Goal: Transaction & Acquisition: Purchase product/service

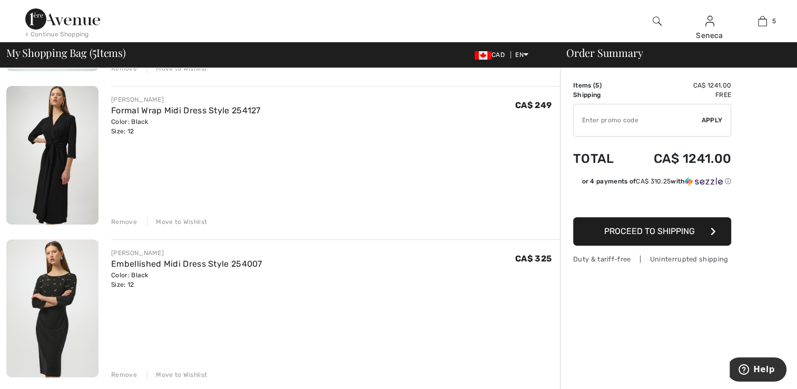
scroll to position [316, 0]
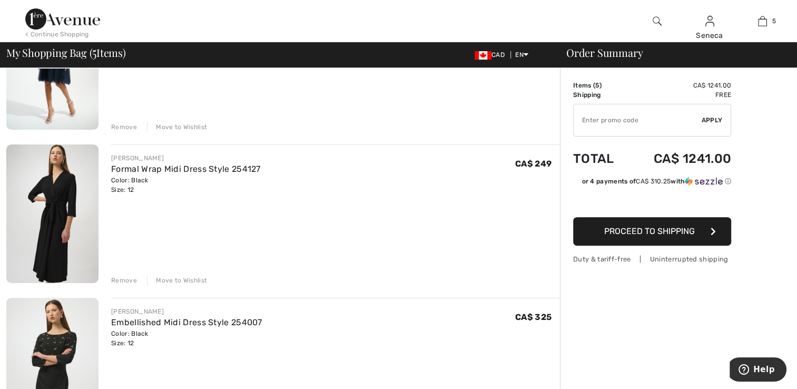
click at [122, 278] on div "Remove" at bounding box center [124, 280] width 26 height 9
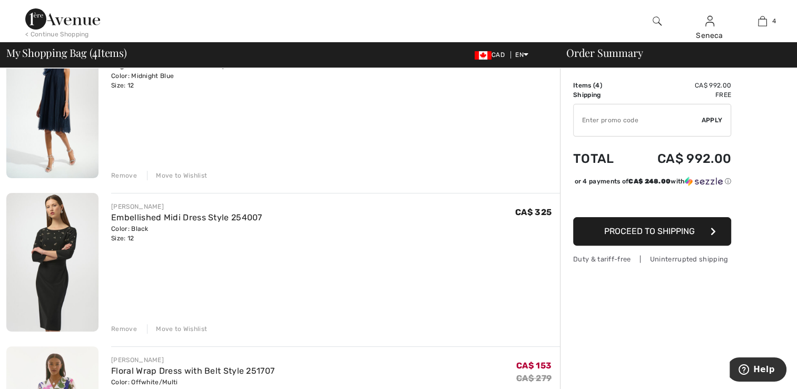
scroll to position [105, 0]
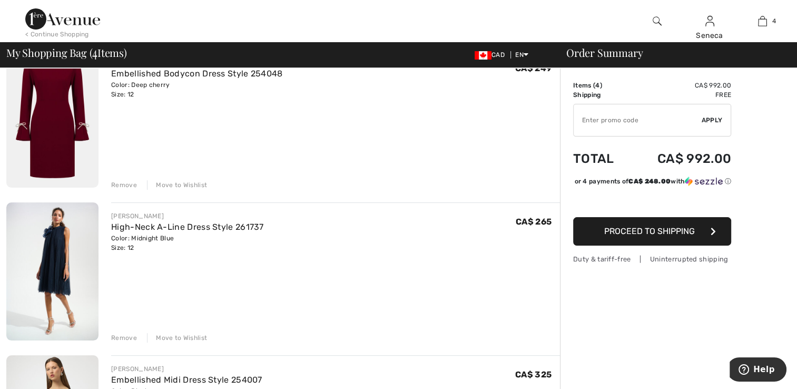
click at [122, 336] on div "Remove" at bounding box center [124, 337] width 26 height 9
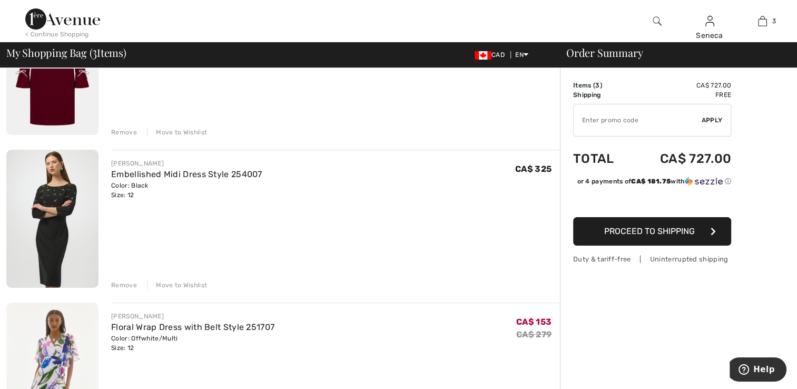
scroll to position [211, 0]
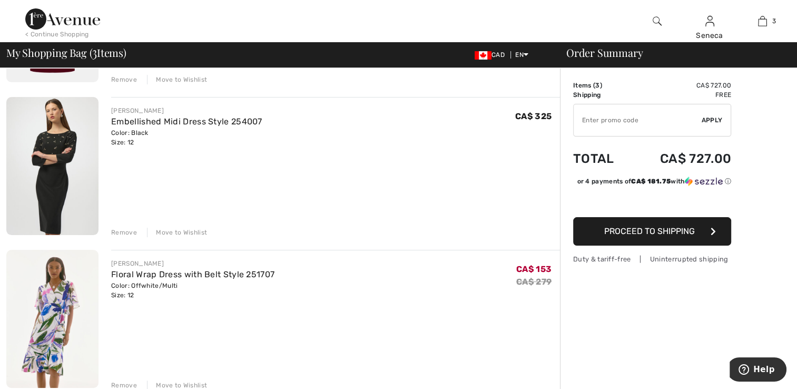
click at [121, 229] on div "Remove" at bounding box center [124, 232] width 26 height 9
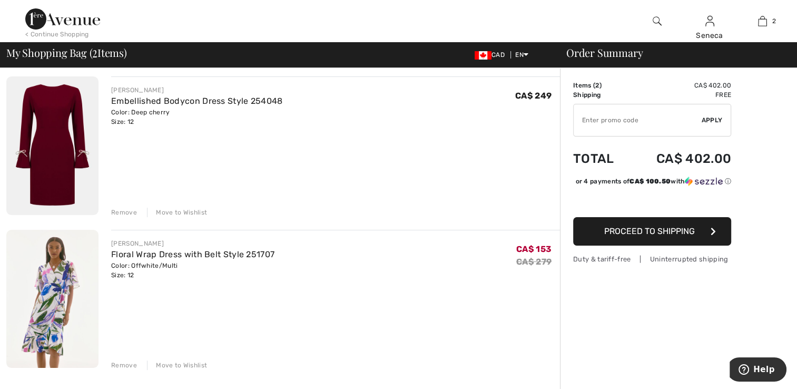
scroll to position [53, 0]
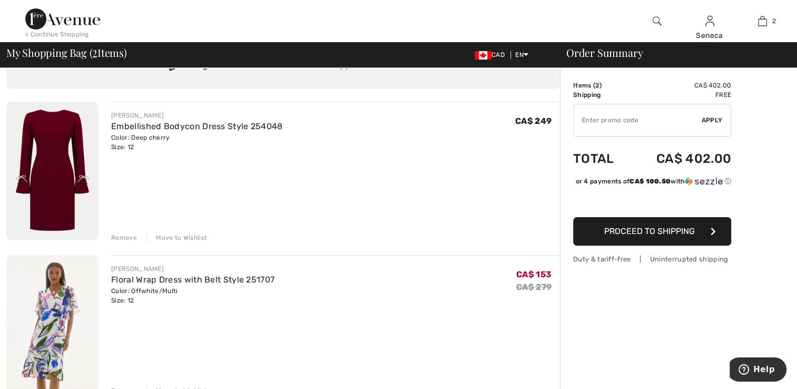
click at [663, 236] on span "Proceed to Shipping" at bounding box center [649, 231] width 91 height 10
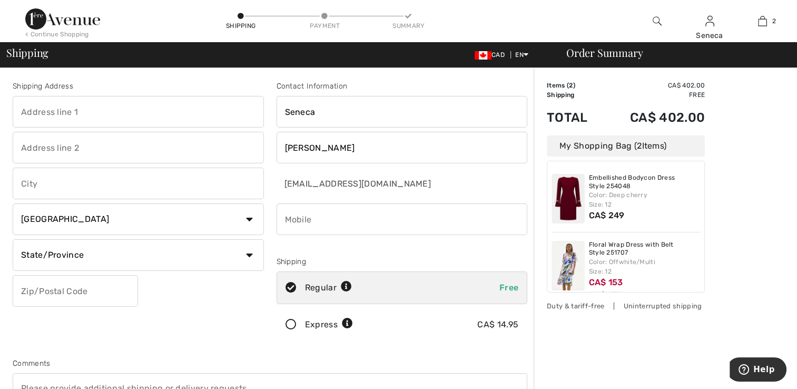
click at [307, 215] on input "phone" at bounding box center [402, 219] width 251 height 32
type input "4165762758"
type input "283 Dymott Ave"
select select "ON"
type input "L9T0Z5"
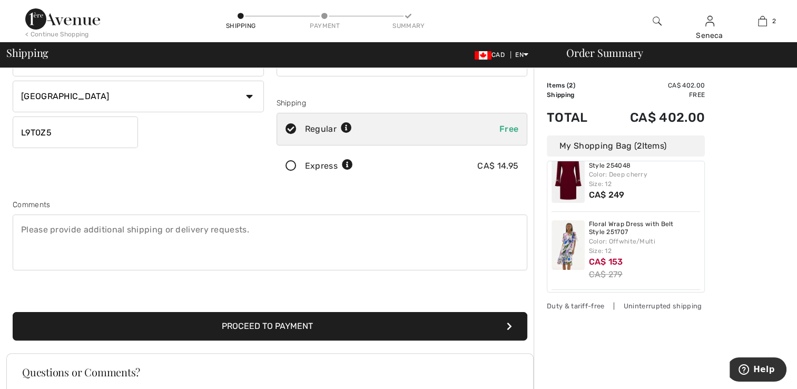
scroll to position [211, 0]
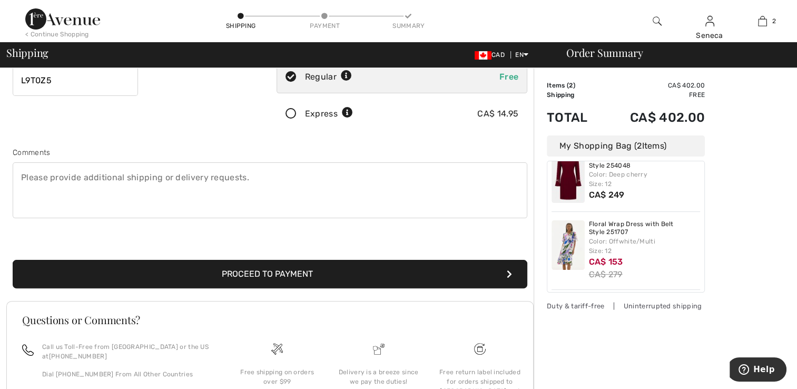
click at [32, 187] on textarea at bounding box center [270, 190] width 515 height 56
type textarea "Need dress for Thursday September 25, 2025"
click at [292, 110] on icon at bounding box center [291, 114] width 28 height 11
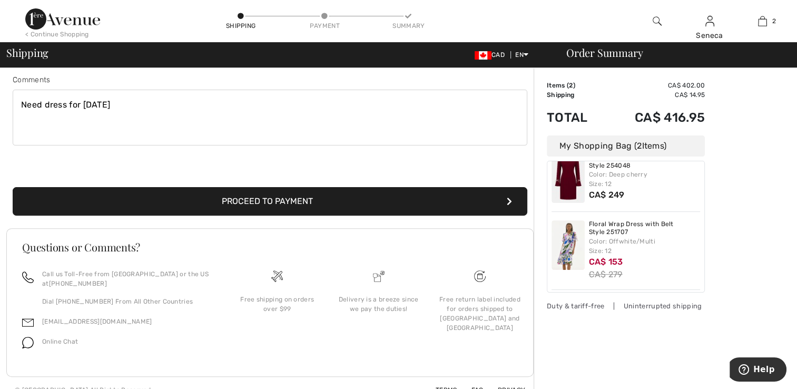
scroll to position [296, 0]
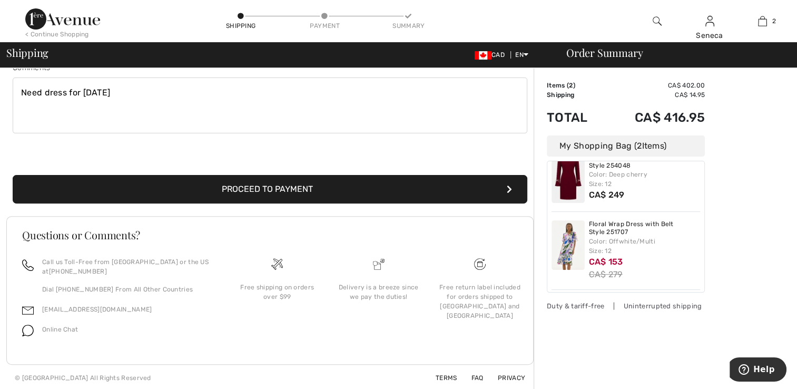
click at [308, 186] on button "Proceed to Payment" at bounding box center [270, 189] width 515 height 28
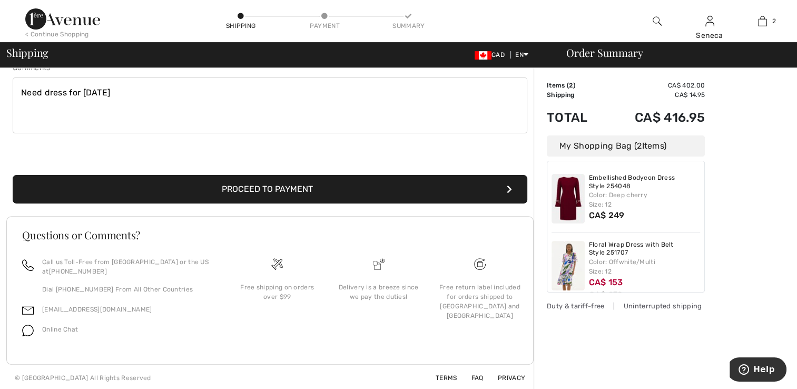
click at [492, 186] on button "Proceed to Payment" at bounding box center [270, 189] width 515 height 28
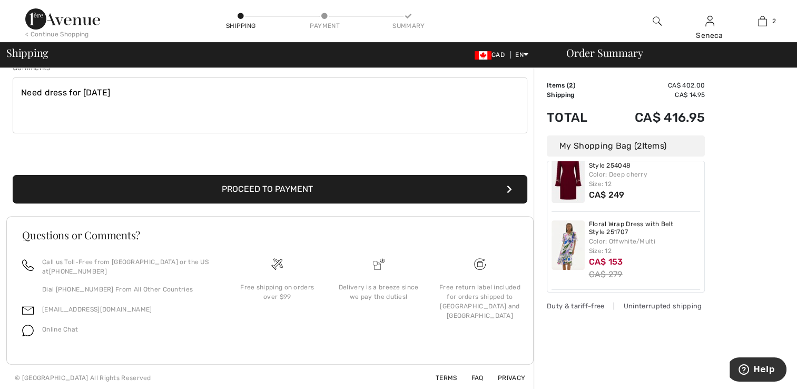
click at [508, 188] on icon "submit" at bounding box center [509, 189] width 5 height 8
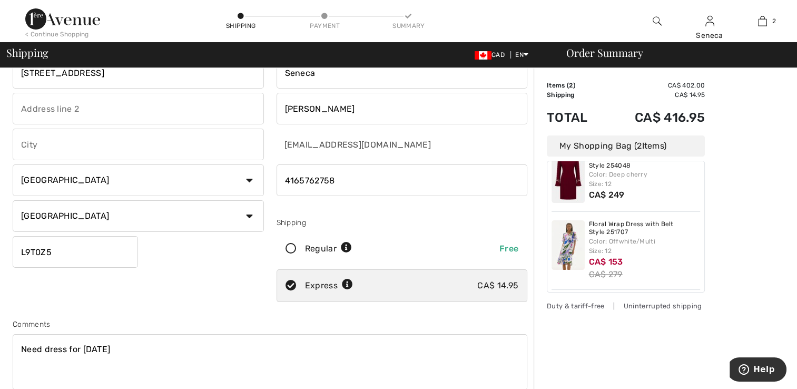
scroll to position [0, 0]
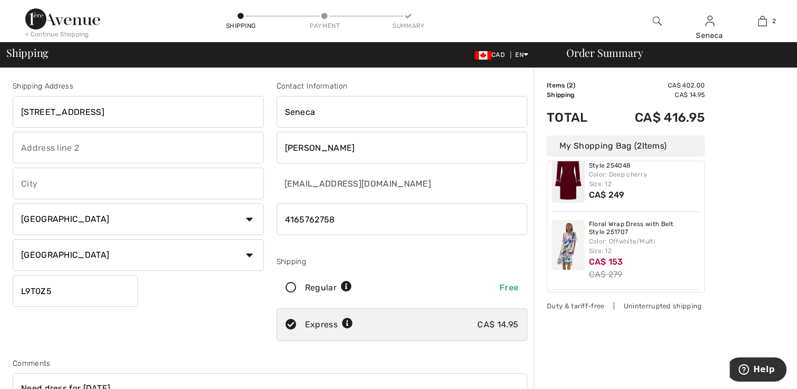
click at [60, 176] on input "text" at bounding box center [138, 184] width 251 height 32
type input "Milton"
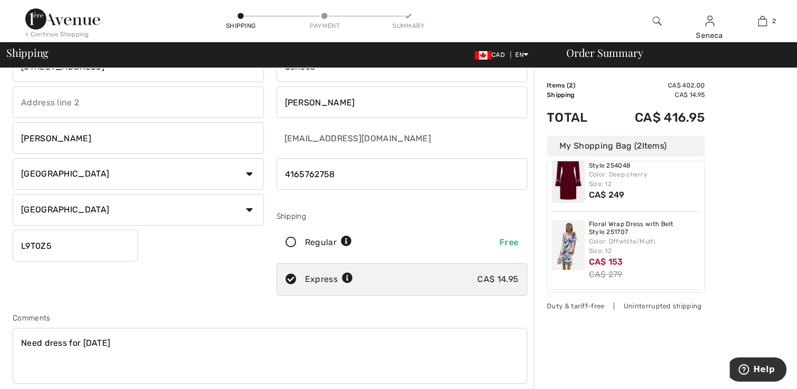
scroll to position [158, 0]
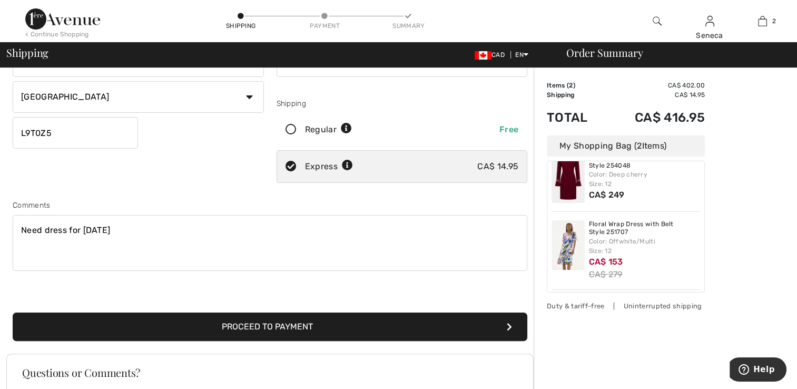
click at [302, 322] on button "Proceed to Payment" at bounding box center [270, 326] width 515 height 28
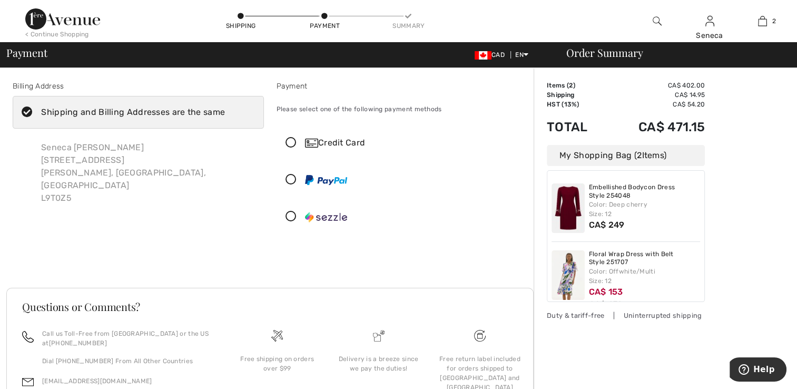
click at [27, 111] on icon at bounding box center [27, 112] width 28 height 11
click at [225, 111] on input "Shipping and Billing Addresses are the same" at bounding box center [228, 112] width 7 height 32
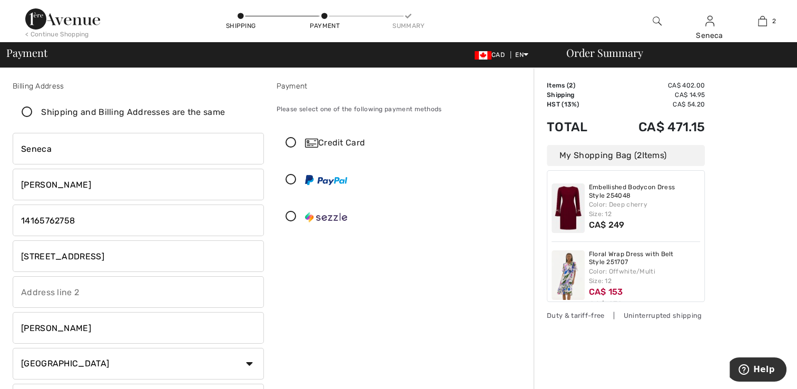
checkbox input "false"
click at [284, 144] on icon at bounding box center [291, 143] width 28 height 11
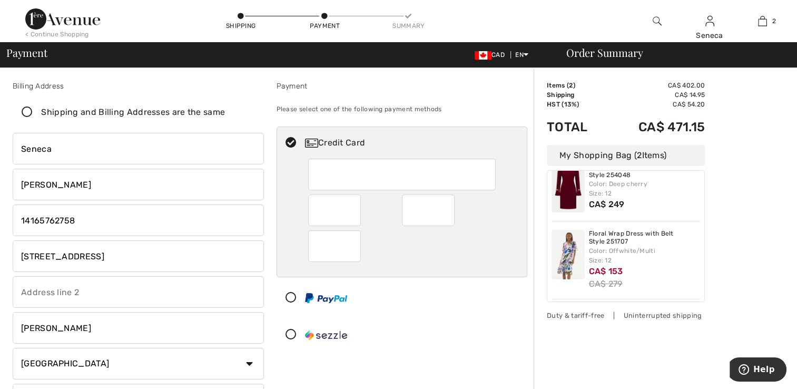
click at [19, 147] on input "Seneca" at bounding box center [138, 149] width 251 height 32
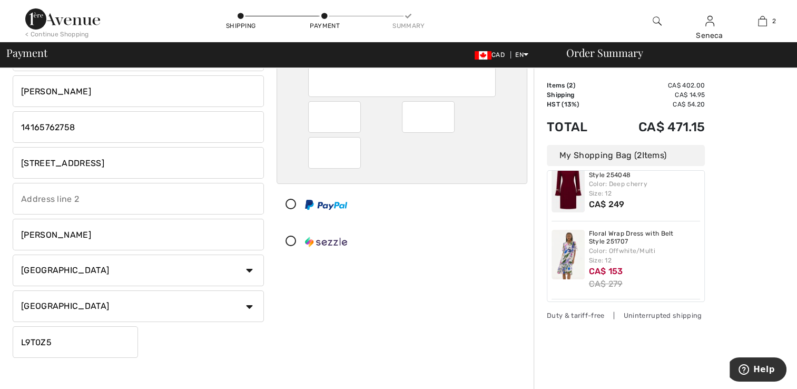
scroll to position [105, 0]
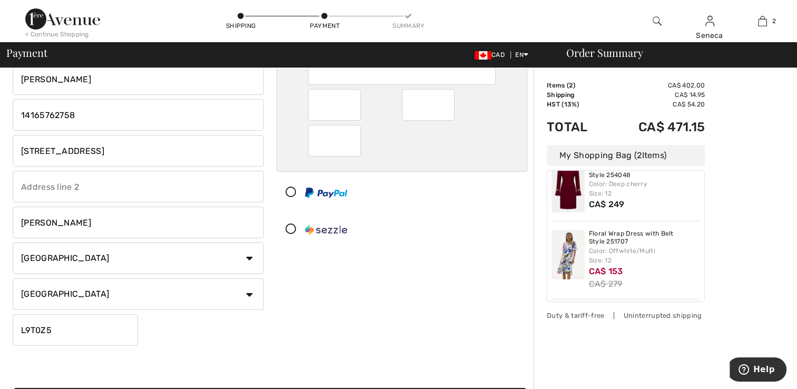
click at [248, 259] on select "Country Canada United States Afghanistan Aland Islands Albania Algeria American…" at bounding box center [138, 258] width 251 height 32
select select "US"
click at [13, 242] on select "Country Canada United States Afghanistan Aland Islands Albania Algeria American…" at bounding box center [138, 258] width 251 height 32
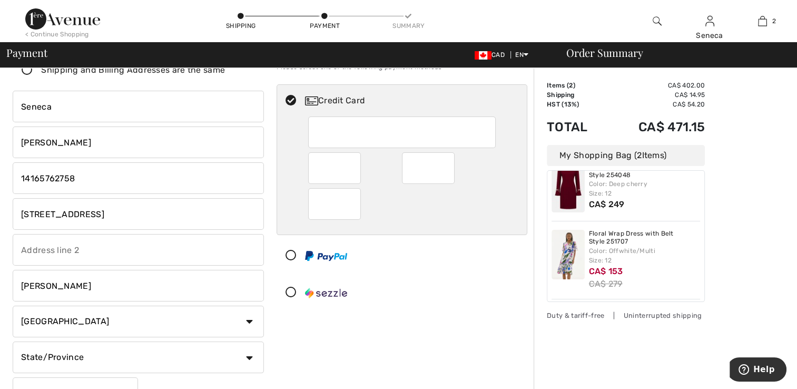
scroll to position [0, 0]
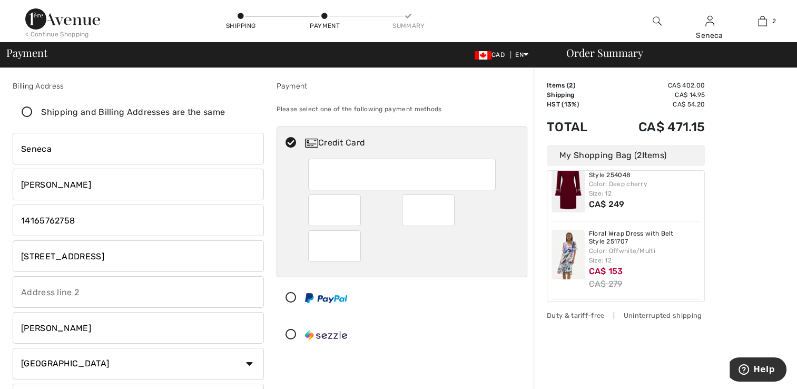
drag, startPoint x: 64, startPoint y: 150, endPoint x: 12, endPoint y: 149, distance: 52.7
click at [12, 149] on div "Billing Address Shipping and Billing Addresses are the same Seneca Hodge 283 Dy…" at bounding box center [138, 268] width 264 height 375
type input "James S"
click at [31, 187] on input "Hodge" at bounding box center [138, 185] width 251 height 32
drag, startPoint x: 66, startPoint y: 184, endPoint x: 17, endPoint y: 182, distance: 48.5
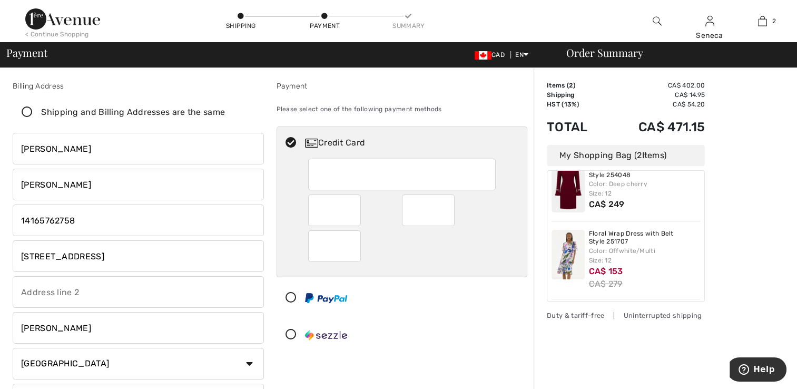
click at [17, 182] on input "Hodge" at bounding box center [138, 185] width 251 height 32
type input "Herbert"
drag, startPoint x: 99, startPoint y: 258, endPoint x: 17, endPoint y: 243, distance: 83.0
click at [17, 243] on input "[STREET_ADDRESS]" at bounding box center [138, 256] width 251 height 32
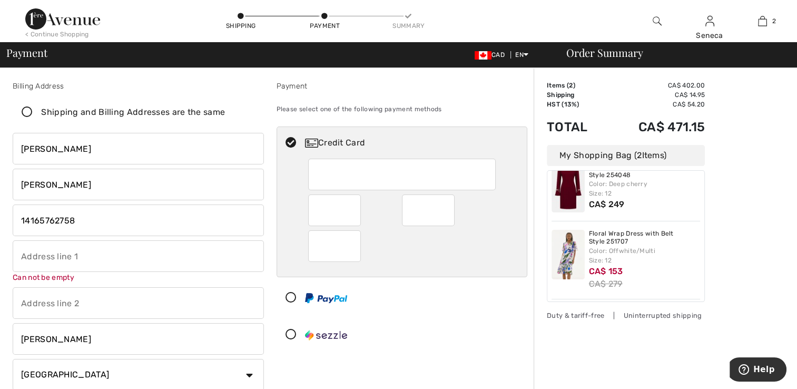
click at [263, 215] on input "phone" at bounding box center [138, 220] width 251 height 32
drag, startPoint x: 88, startPoint y: 225, endPoint x: -2, endPoint y: 228, distance: 90.1
click at [0, 228] on html "We value your privacy We use cookies to enhance your browsing experience, serve…" at bounding box center [398, 194] width 797 height 389
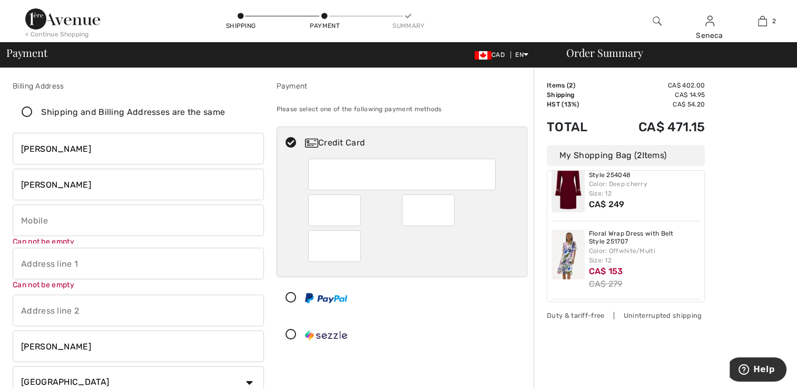
click at [60, 254] on input "text" at bounding box center [138, 264] width 251 height 32
type input "2110 1st Ave"
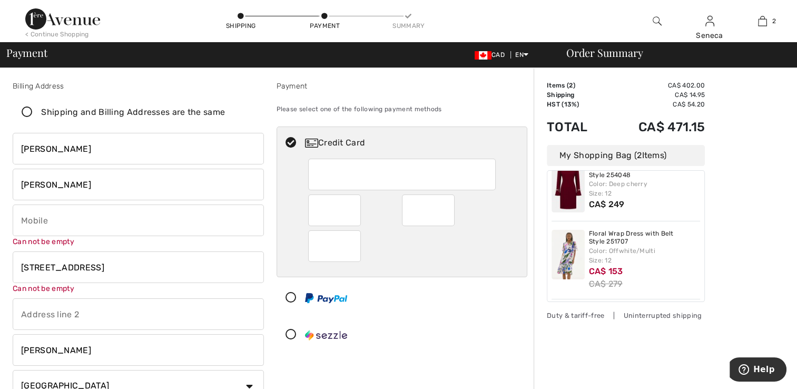
type input "Apt. 3208"
select select "NY"
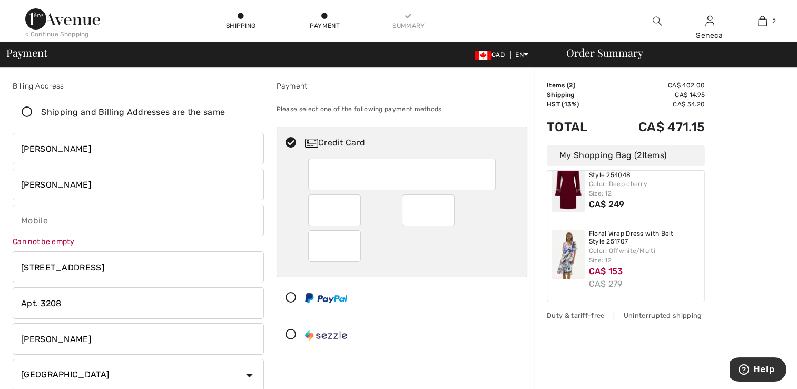
scroll to position [105, 0]
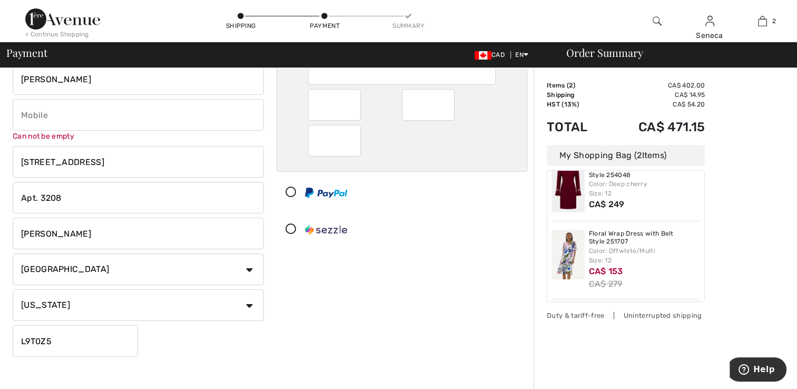
drag, startPoint x: 57, startPoint y: 229, endPoint x: 18, endPoint y: 224, distance: 39.7
click at [18, 224] on input "Milton" at bounding box center [138, 234] width 251 height 32
type input "New York"
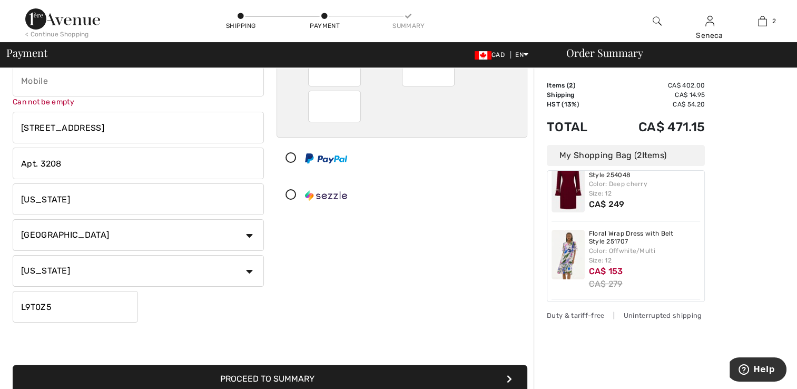
scroll to position [158, 0]
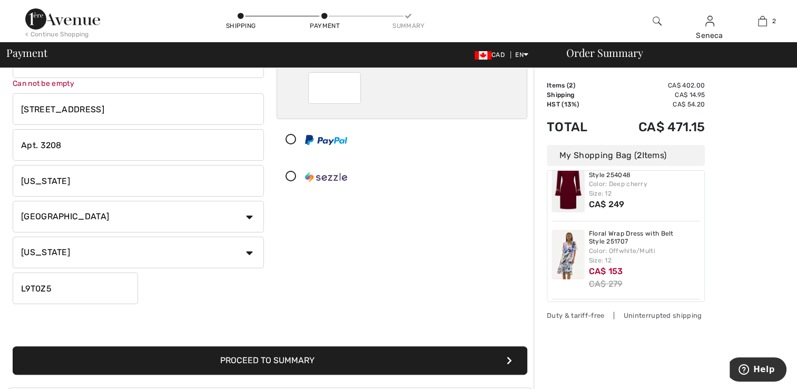
drag, startPoint x: 57, startPoint y: 288, endPoint x: 16, endPoint y: 288, distance: 41.1
click at [16, 288] on input "L9T0Z5" at bounding box center [75, 288] width 125 height 32
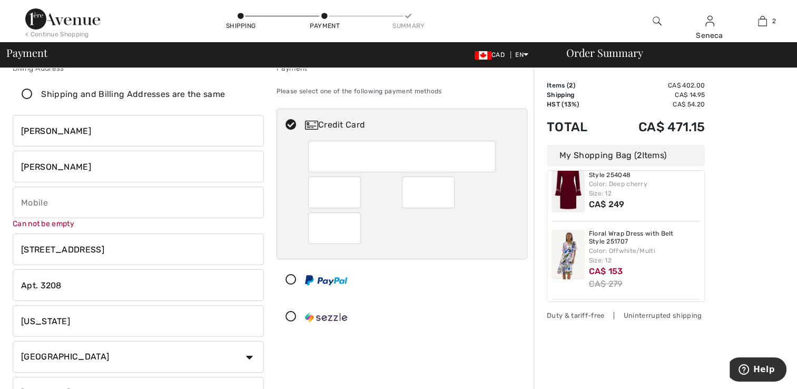
scroll to position [0, 0]
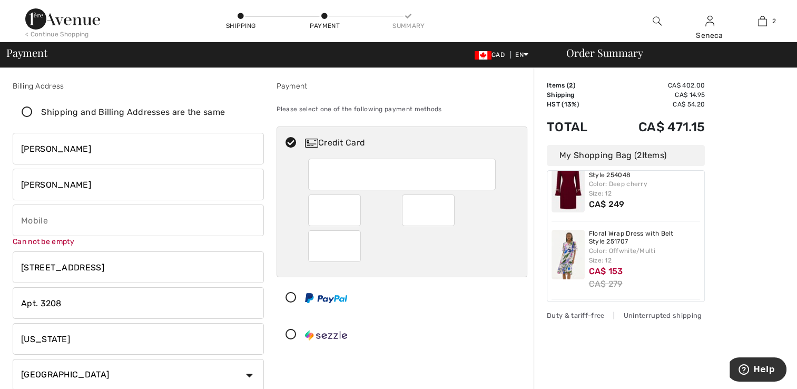
type input "10029"
click at [35, 222] on input "phone" at bounding box center [138, 220] width 251 height 32
type input "6464250087"
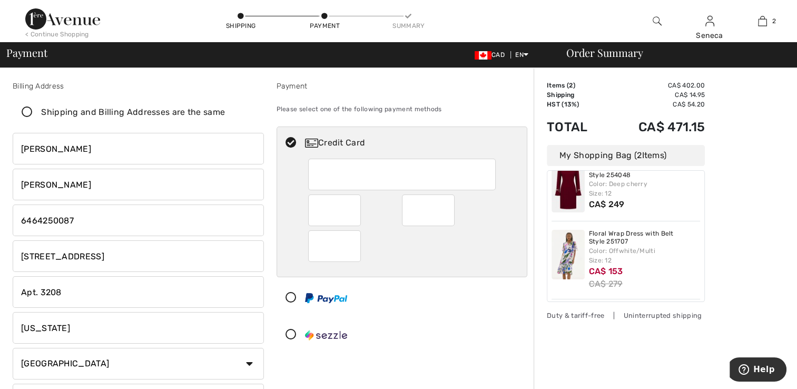
drag, startPoint x: 62, startPoint y: 186, endPoint x: 8, endPoint y: 185, distance: 53.7
click at [8, 185] on div "Billing Address Shipping and Billing Addresses are the same Seneca Hodge 283 Dy…" at bounding box center [138, 268] width 264 height 375
drag, startPoint x: 49, startPoint y: 146, endPoint x: 16, endPoint y: 150, distance: 32.8
click at [16, 150] on input "James S" at bounding box center [138, 149] width 251 height 32
click at [30, 151] on input "Ribert S" at bounding box center [138, 149] width 251 height 32
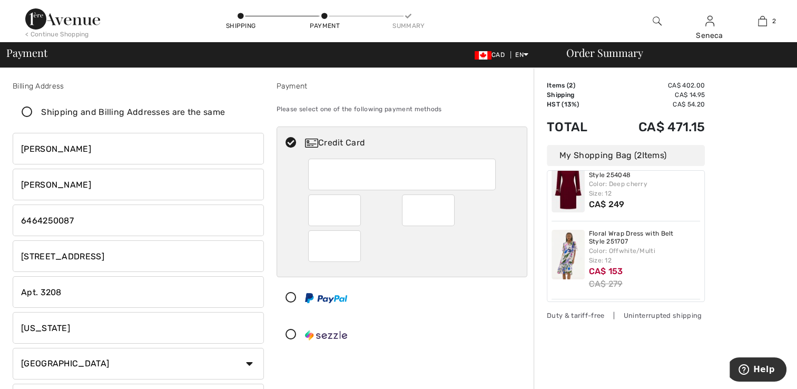
type input "Robert S"
drag, startPoint x: 70, startPoint y: 180, endPoint x: 8, endPoint y: 182, distance: 61.1
click at [8, 182] on div "Billing Address Shipping and Billing Addresses are the same Seneca Hodge 283 Dy…" at bounding box center [138, 268] width 264 height 375
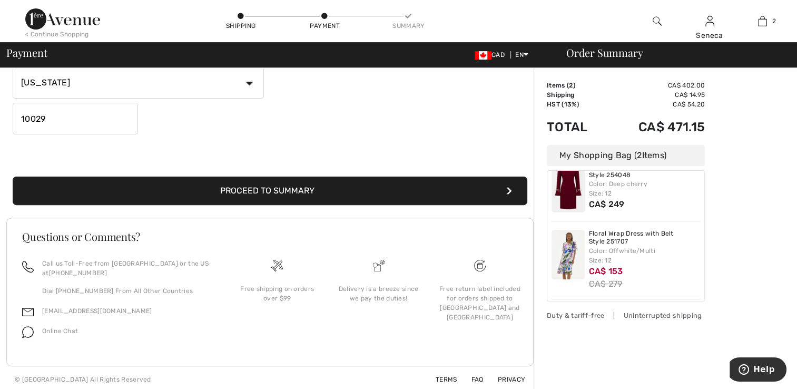
scroll to position [319, 0]
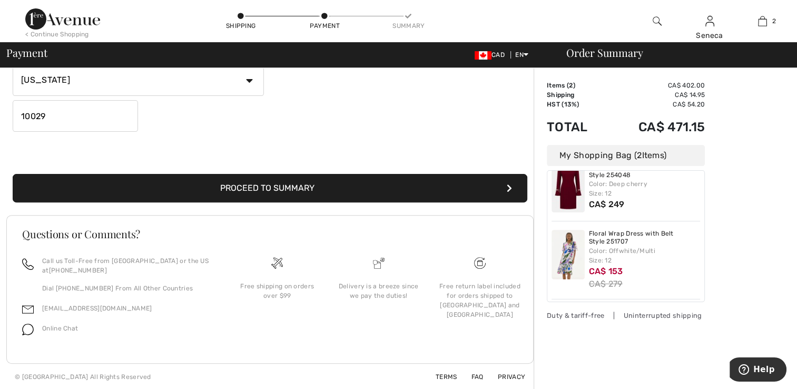
type input "James"
click at [306, 180] on button "Proceed to Summary" at bounding box center [270, 188] width 515 height 28
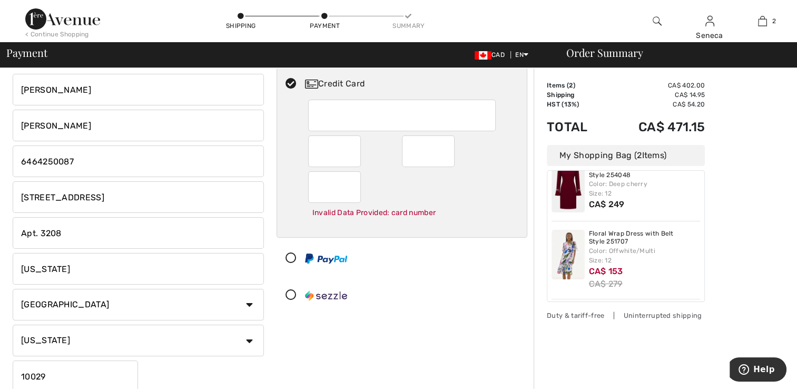
scroll to position [158, 0]
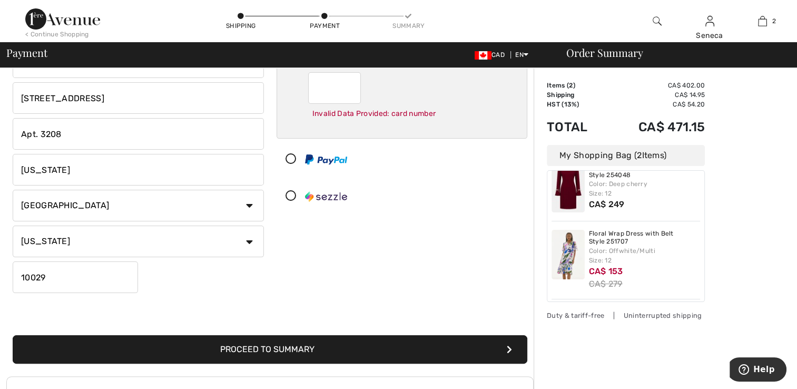
click at [345, 347] on button "Proceed to Summary" at bounding box center [270, 349] width 515 height 28
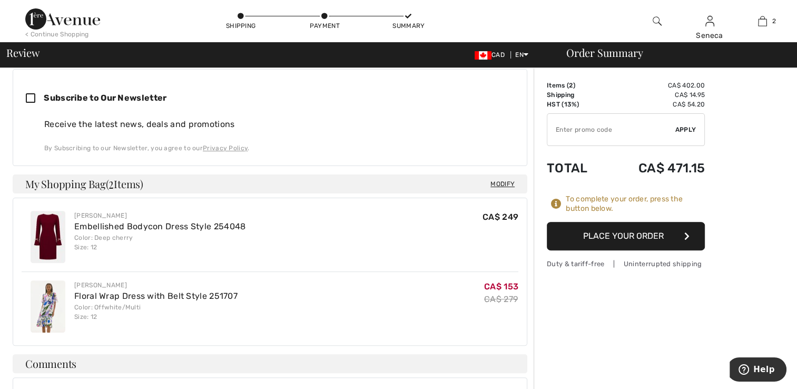
scroll to position [263, 0]
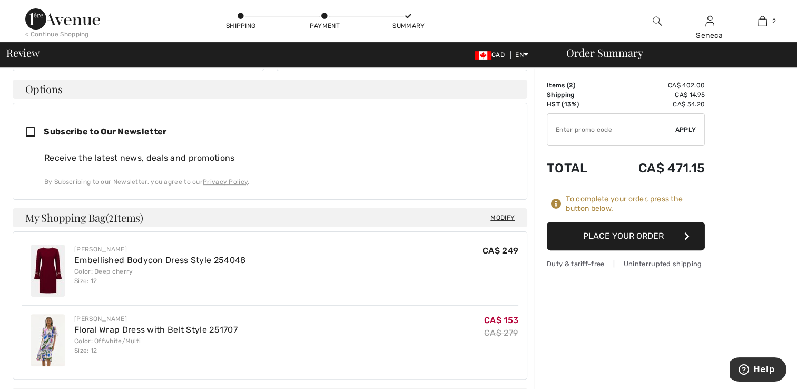
click at [620, 233] on button "Place Your Order" at bounding box center [626, 236] width 158 height 28
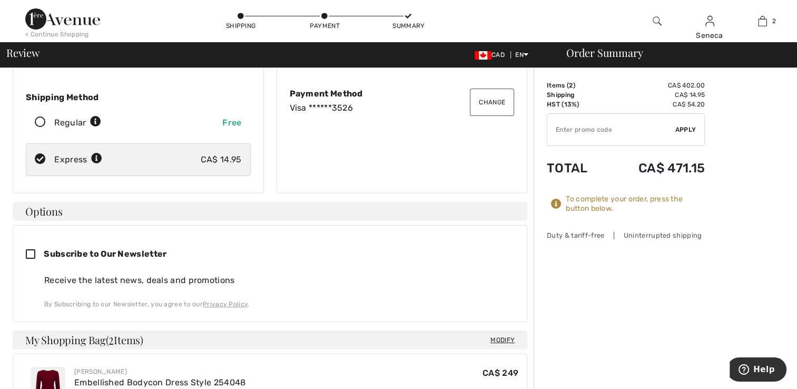
scroll to position [105, 0]
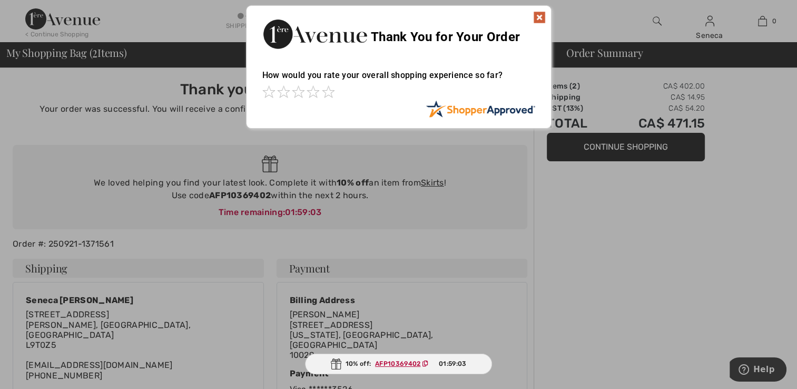
click at [541, 22] on img at bounding box center [539, 17] width 13 height 13
